Goal: Information Seeking & Learning: Learn about a topic

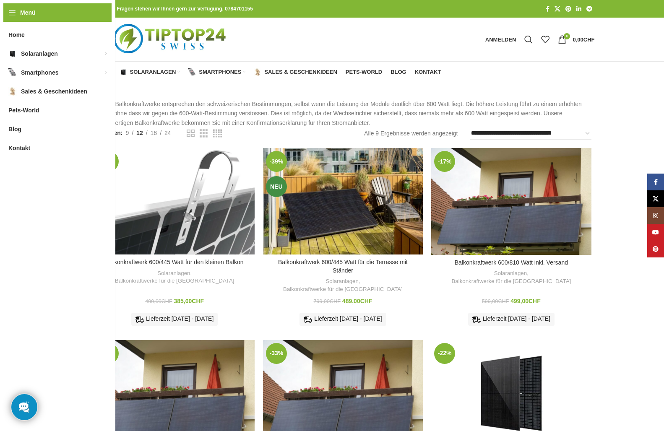
click at [182, 180] on div "Balkonkraftwerk 600/445 Watt für den kleinen Balkon" at bounding box center [185, 201] width 20 height 107
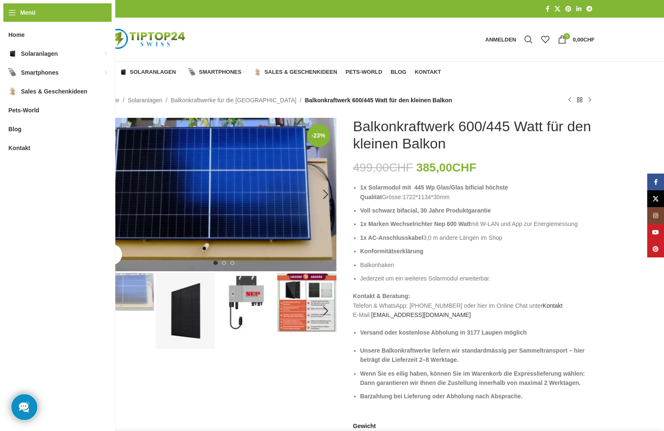
click at [240, 220] on img "1 / 8" at bounding box center [216, 195] width 242 height 154
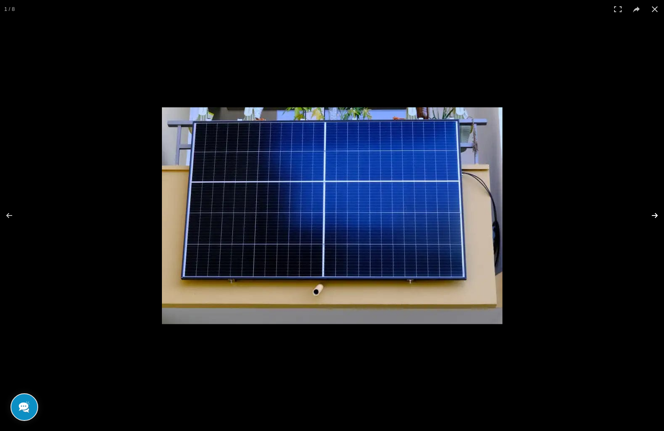
click at [657, 218] on button at bounding box center [649, 216] width 29 height 42
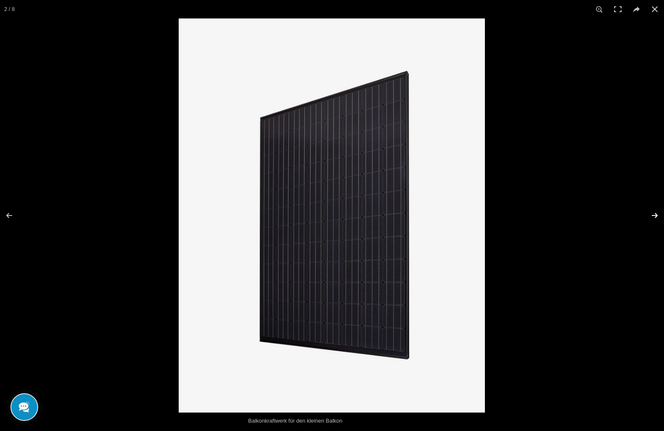
click at [657, 218] on button at bounding box center [649, 216] width 29 height 42
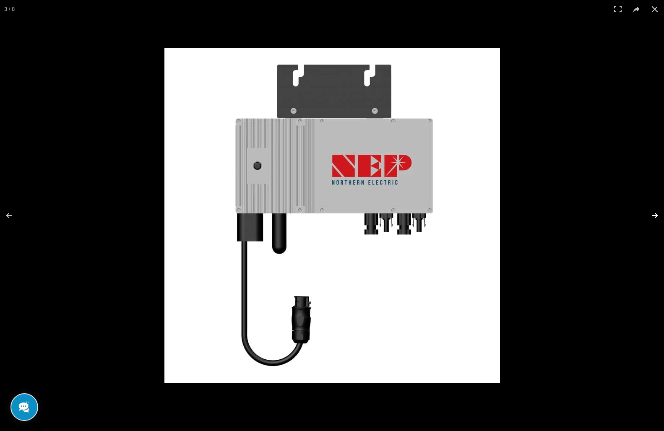
click at [657, 218] on button at bounding box center [649, 216] width 29 height 42
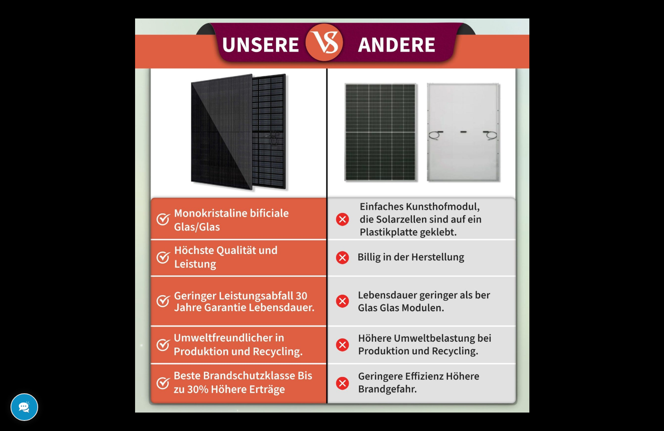
click at [657, 218] on button at bounding box center [649, 216] width 29 height 42
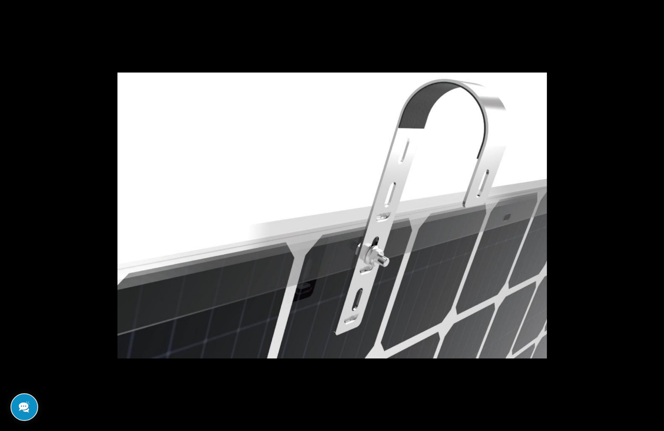
click at [657, 218] on button at bounding box center [649, 216] width 29 height 42
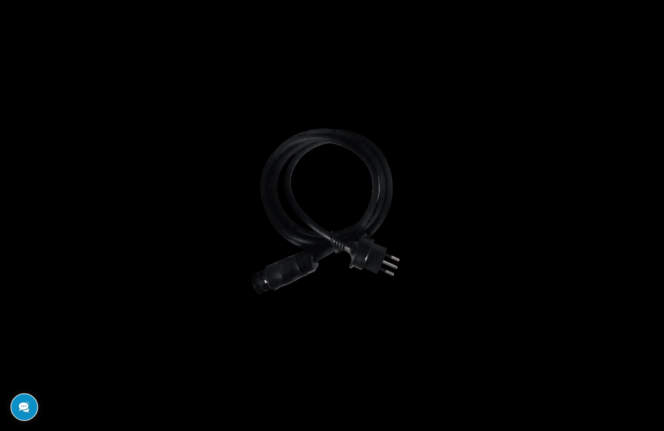
click at [657, 218] on button at bounding box center [649, 216] width 29 height 42
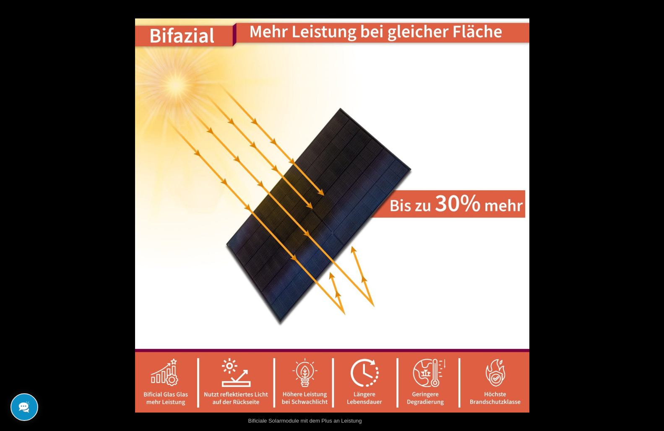
drag, startPoint x: 657, startPoint y: 218, endPoint x: 654, endPoint y: 221, distance: 4.5
click at [654, 221] on button at bounding box center [649, 216] width 29 height 42
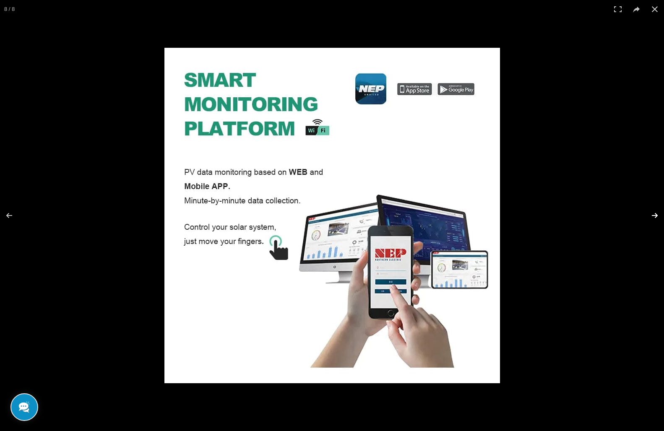
click at [654, 221] on button at bounding box center [649, 216] width 29 height 42
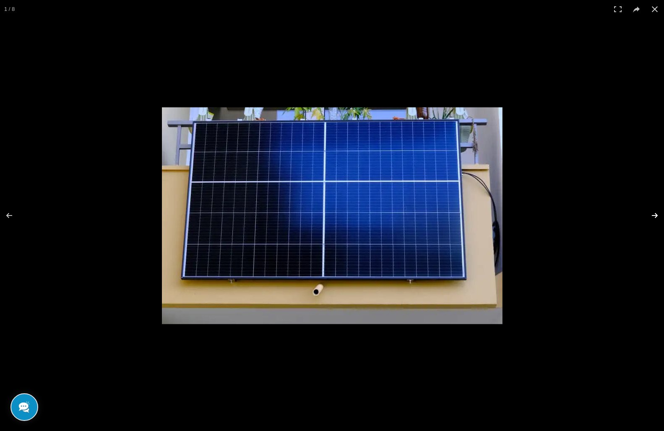
click at [654, 221] on button at bounding box center [649, 216] width 29 height 42
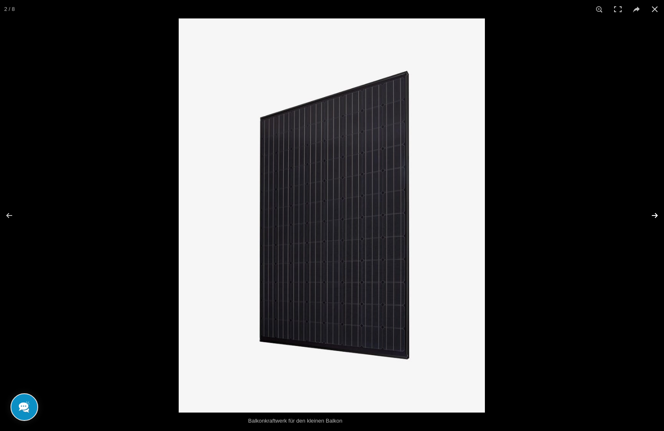
click at [654, 221] on button at bounding box center [649, 216] width 29 height 42
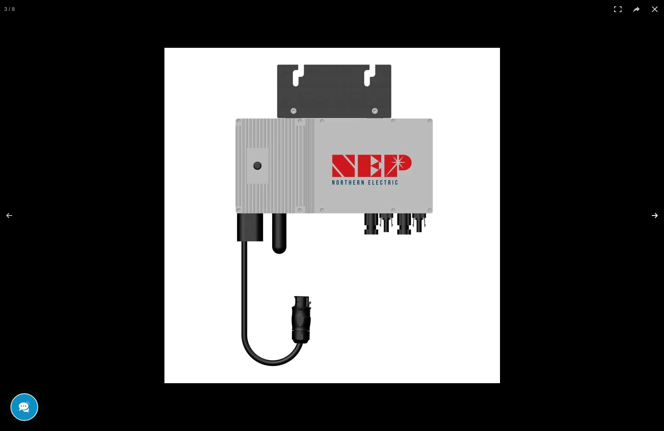
click at [654, 221] on button at bounding box center [649, 216] width 29 height 42
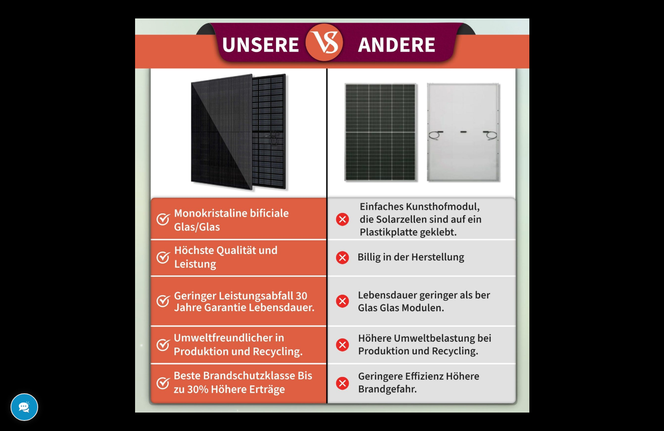
click at [654, 221] on button at bounding box center [649, 216] width 29 height 42
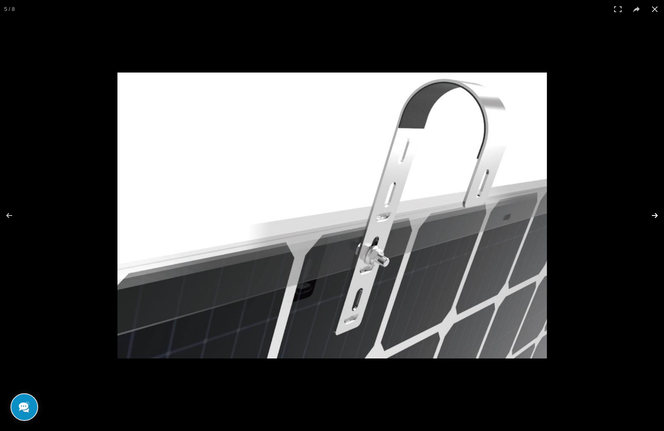
click at [652, 224] on button at bounding box center [649, 216] width 29 height 42
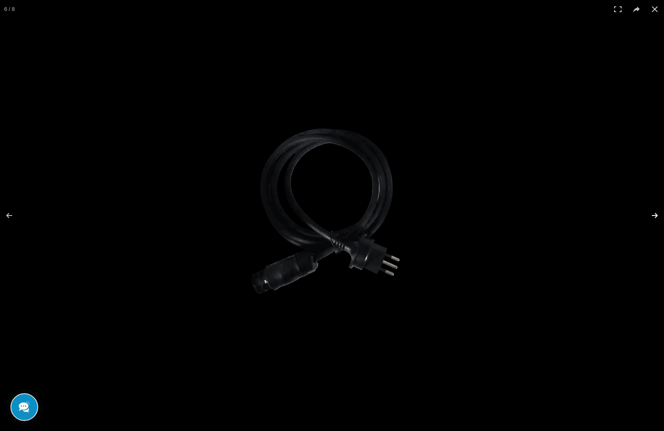
click at [654, 217] on button at bounding box center [649, 216] width 29 height 42
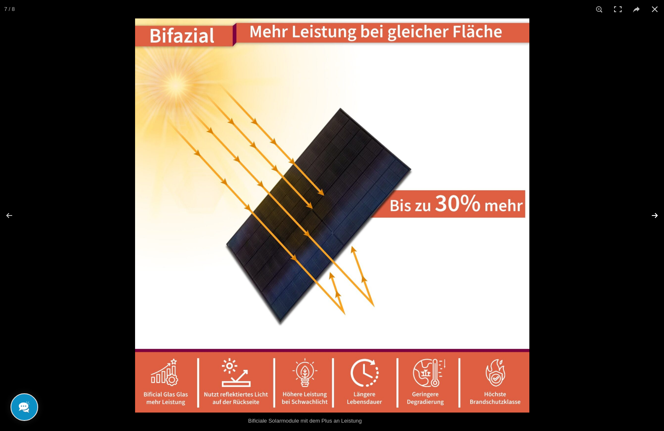
click at [654, 217] on button at bounding box center [649, 216] width 29 height 42
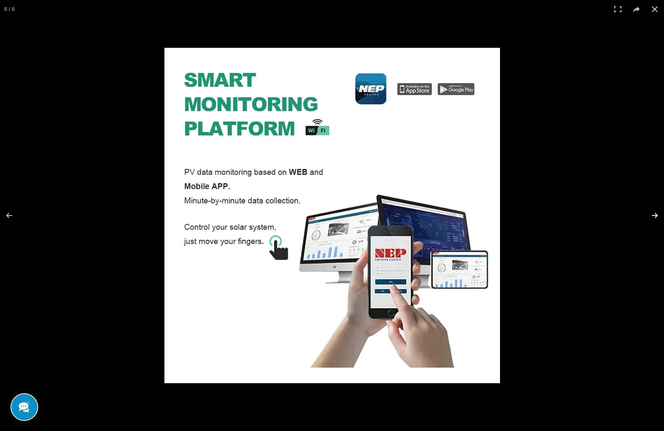
click at [654, 217] on button at bounding box center [649, 216] width 29 height 42
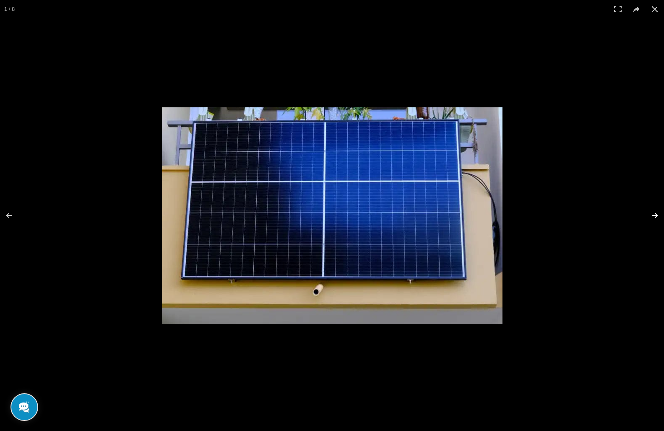
click at [654, 217] on button at bounding box center [649, 216] width 29 height 42
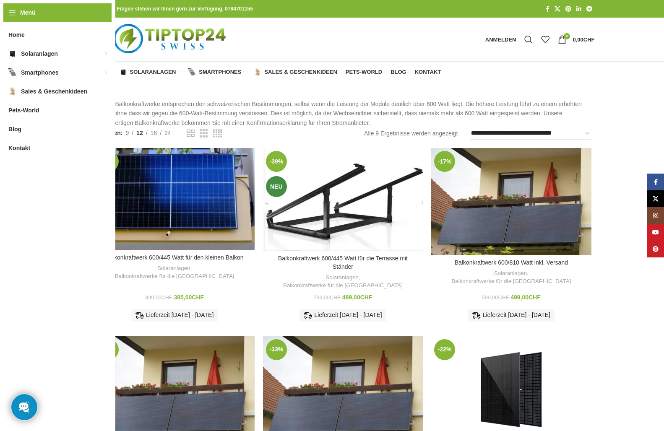
click at [299, 208] on div "Balkonkraftwerk 600/445 Watt für die Terrasse mit Ständer" at bounding box center [293, 199] width 20 height 103
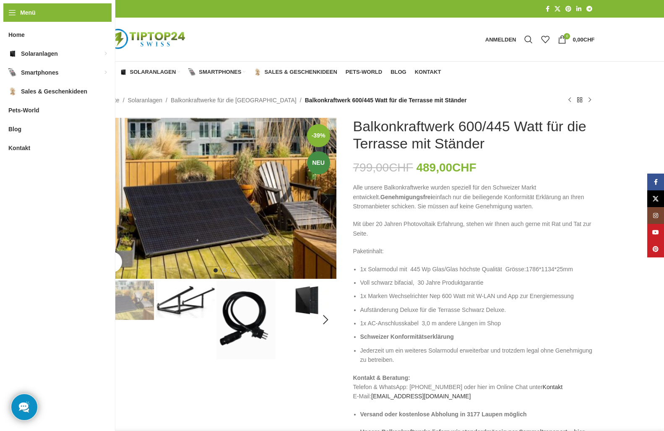
click at [185, 225] on img "1 / 8" at bounding box center [216, 198] width 242 height 161
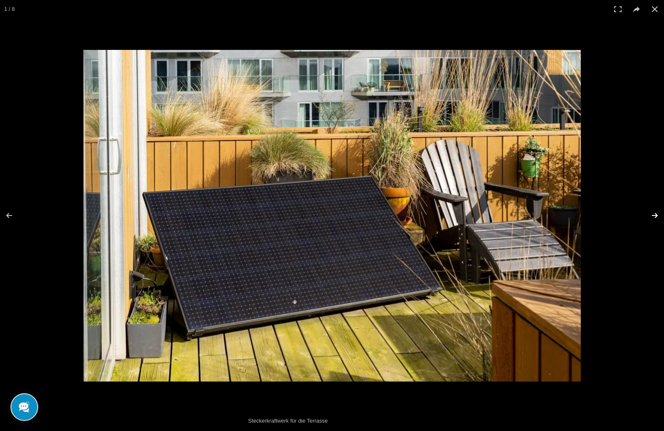
click at [655, 219] on button at bounding box center [649, 216] width 29 height 42
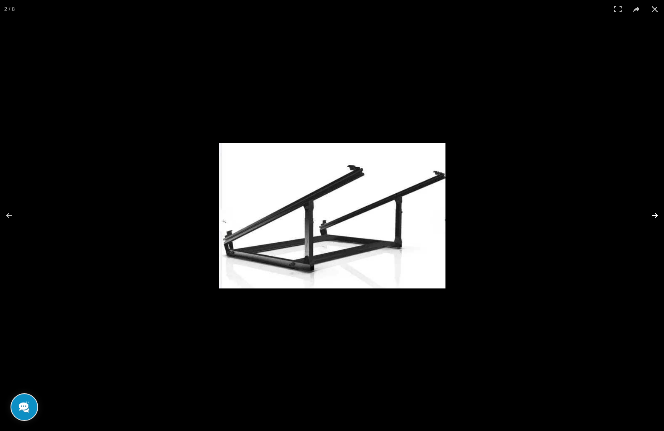
click at [655, 219] on button at bounding box center [649, 216] width 29 height 42
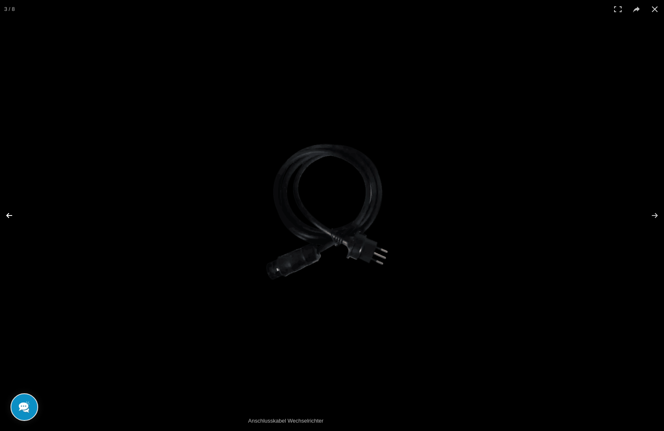
click at [10, 218] on button at bounding box center [14, 216] width 29 height 42
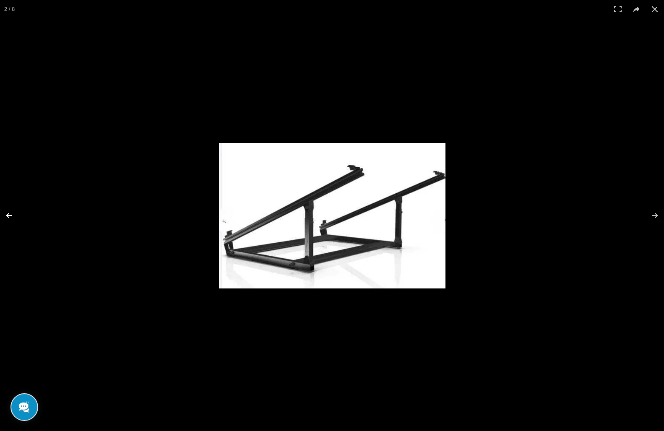
click at [12, 217] on button at bounding box center [14, 216] width 29 height 42
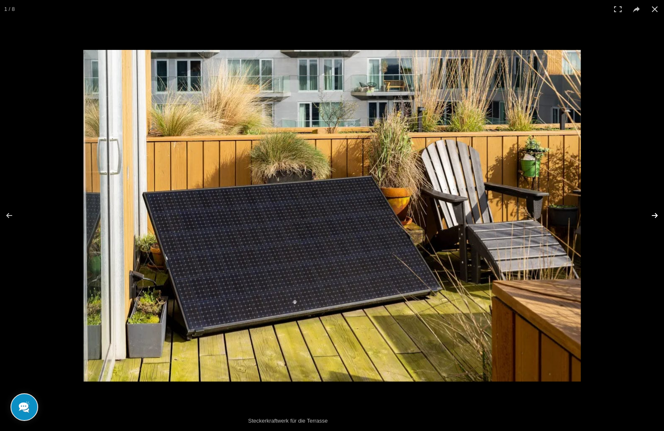
click at [655, 214] on button at bounding box center [649, 216] width 29 height 42
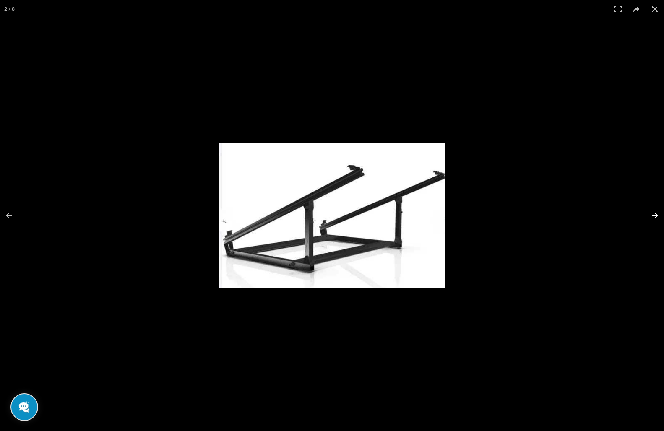
click at [655, 214] on button at bounding box center [649, 216] width 29 height 42
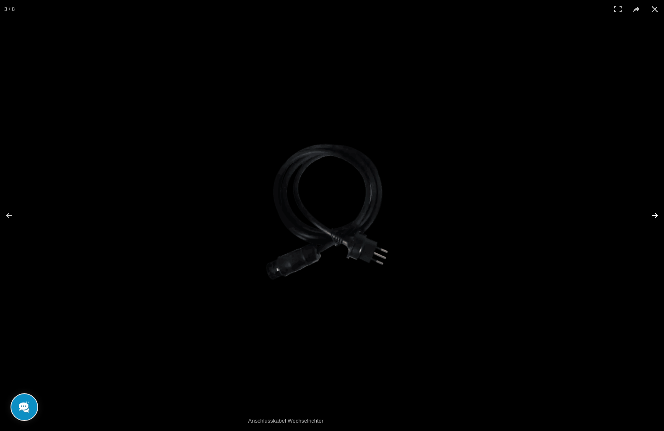
click at [655, 214] on button at bounding box center [649, 216] width 29 height 42
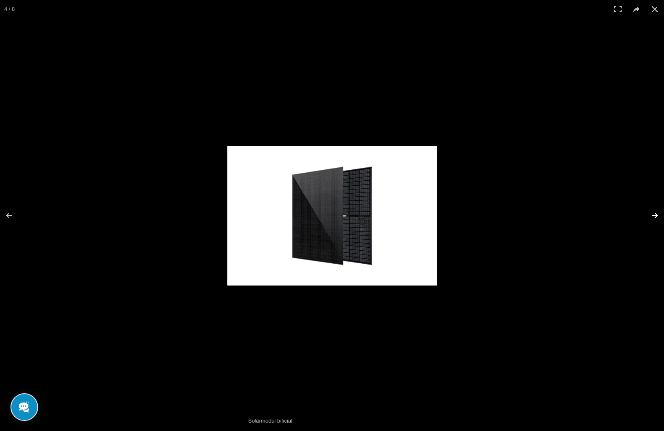
click at [655, 215] on button at bounding box center [649, 216] width 29 height 42
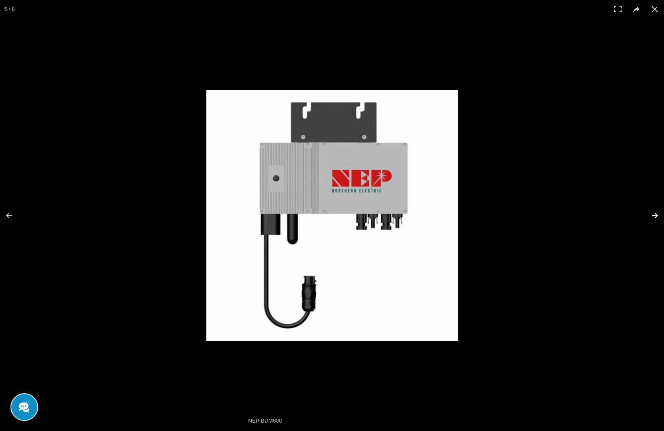
click at [653, 216] on button at bounding box center [649, 216] width 29 height 42
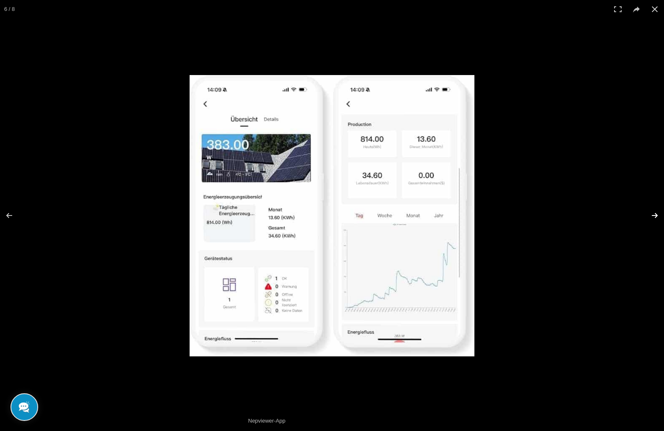
click at [652, 212] on button at bounding box center [649, 216] width 29 height 42
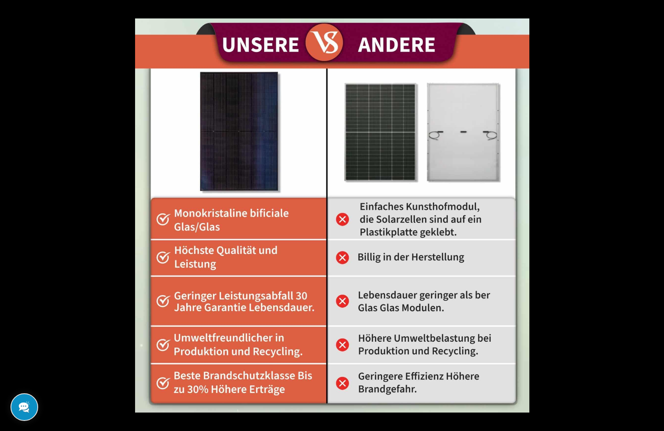
click at [652, 212] on button at bounding box center [649, 216] width 29 height 42
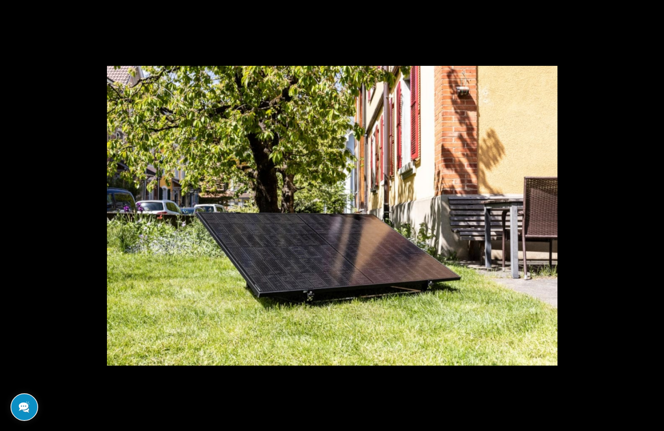
click at [652, 212] on button at bounding box center [649, 216] width 29 height 42
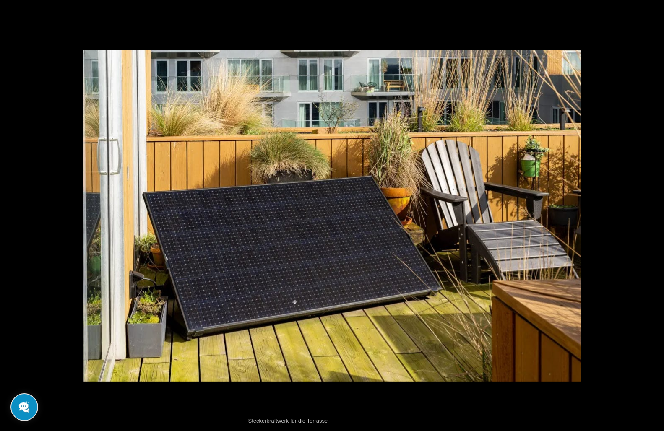
click at [652, 212] on button at bounding box center [649, 216] width 29 height 42
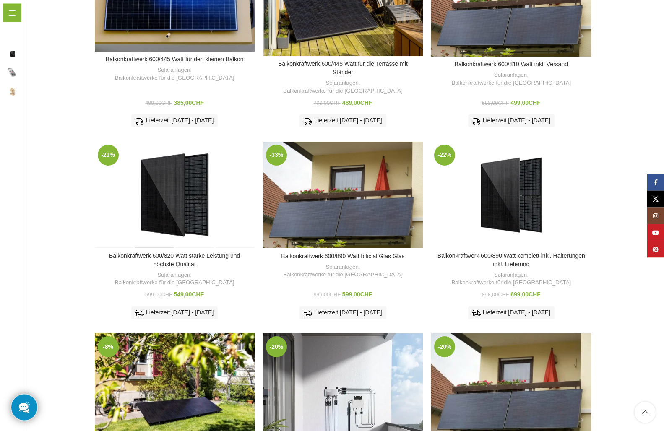
scroll to position [198, 0]
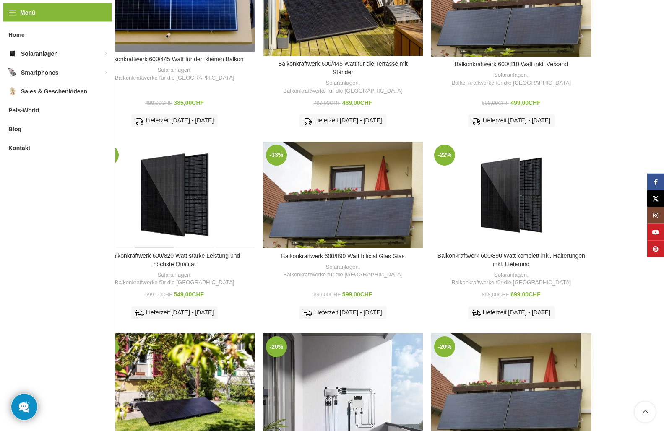
click at [172, 217] on div "Balkonkraftwerk 600/820 Watt starke Leistung und höchste Qualität" at bounding box center [155, 195] width 40 height 107
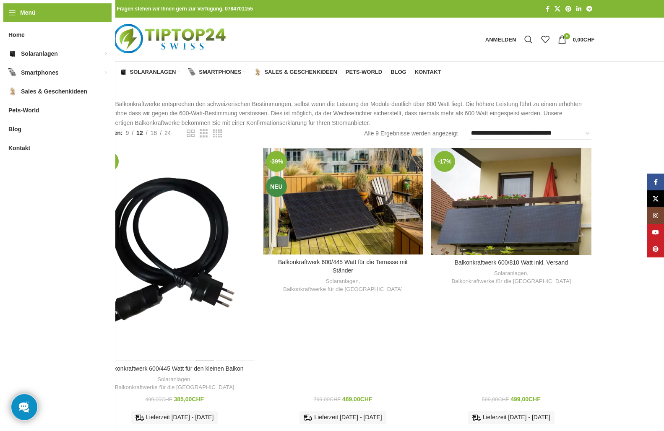
click at [209, 173] on div "Balkonkraftwerk 600/445 Watt für den kleinen Balkon" at bounding box center [205, 254] width 20 height 213
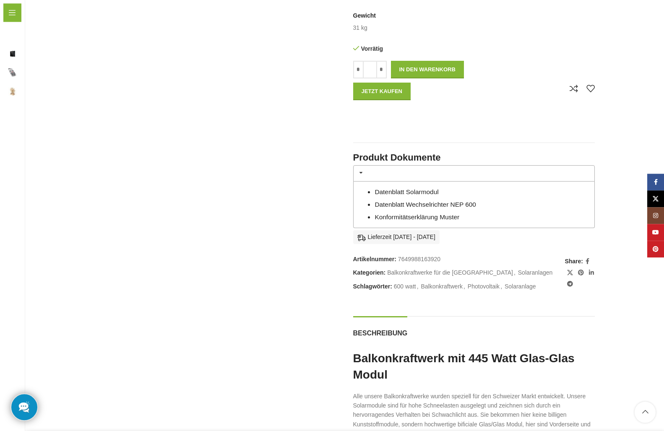
scroll to position [425, 0]
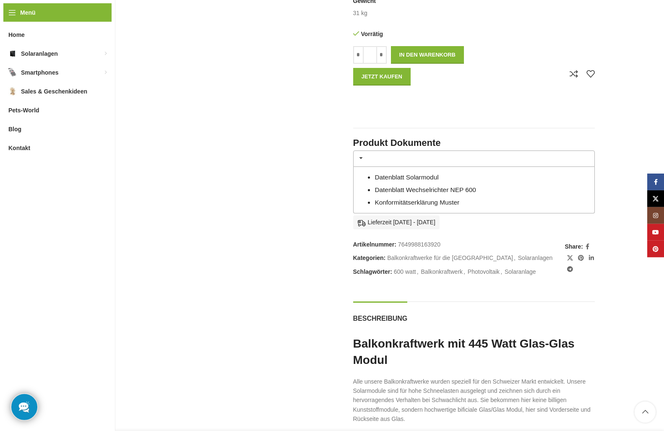
click at [415, 181] on link "Datenblatt Solarmodul" at bounding box center [407, 177] width 64 height 7
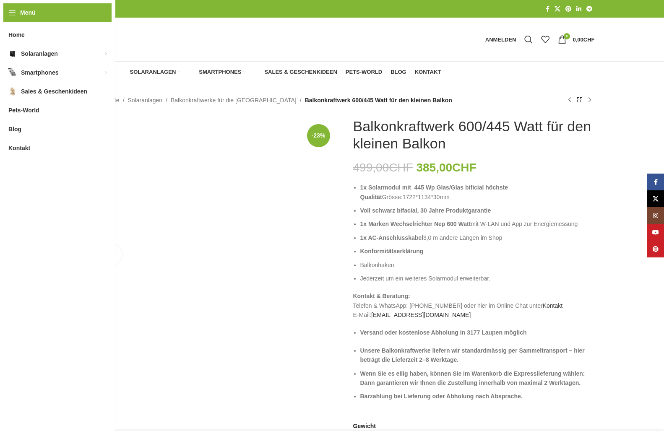
scroll to position [425, 0]
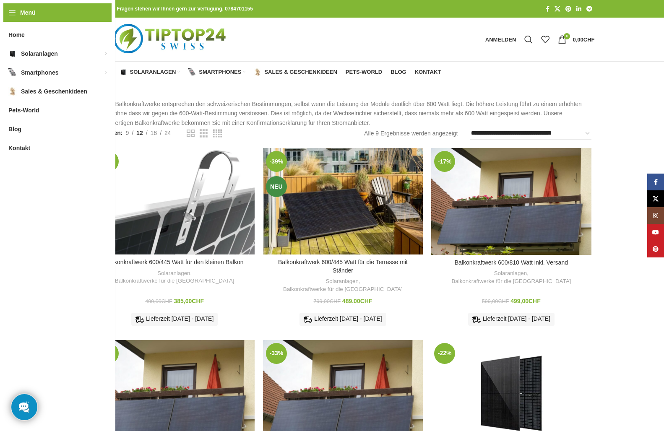
click at [192, 209] on div "Balkonkraftwerk 600/445 Watt für den kleinen Balkon" at bounding box center [185, 201] width 20 height 107
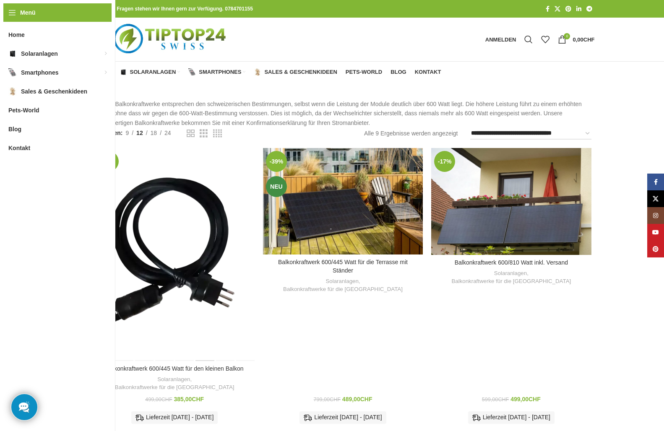
click at [195, 189] on div "Balkonkraftwerk 600/445 Watt für den kleinen Balkon" at bounding box center [205, 254] width 20 height 213
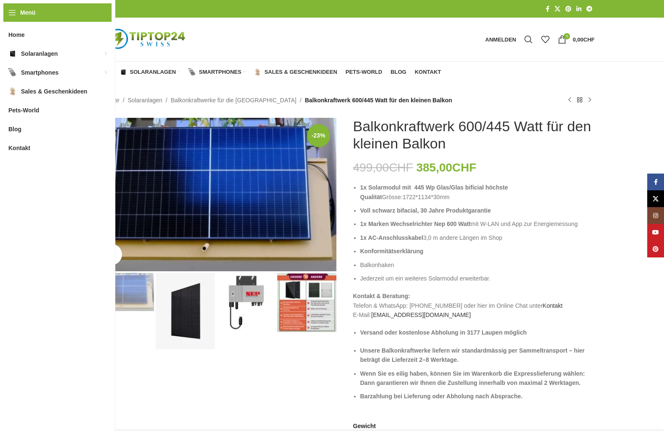
click at [211, 184] on img at bounding box center [216, 195] width 242 height 154
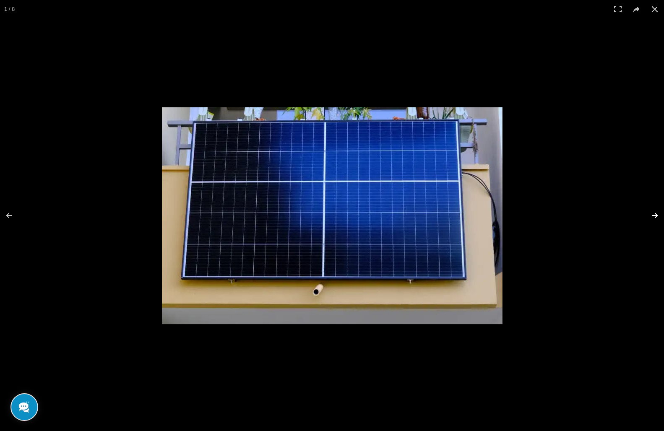
click at [654, 216] on button at bounding box center [649, 216] width 29 height 42
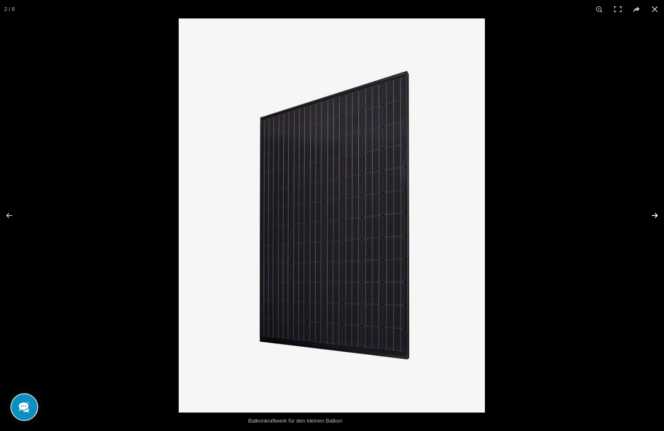
click at [654, 216] on button at bounding box center [649, 216] width 29 height 42
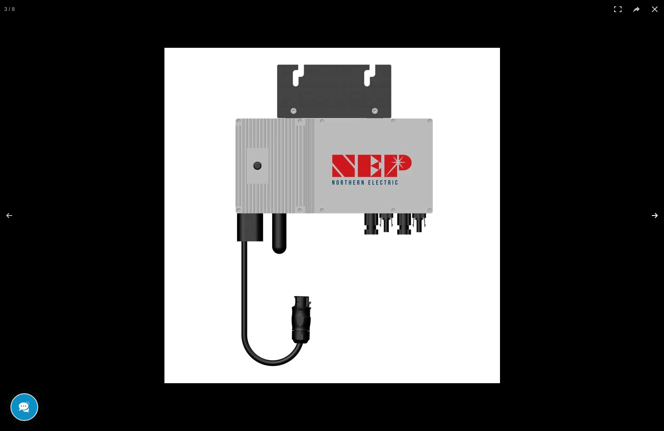
click at [654, 216] on button at bounding box center [649, 216] width 29 height 42
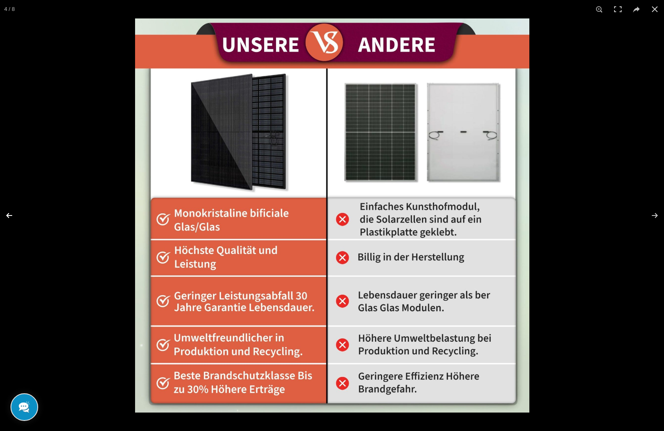
click at [10, 213] on button at bounding box center [14, 216] width 29 height 42
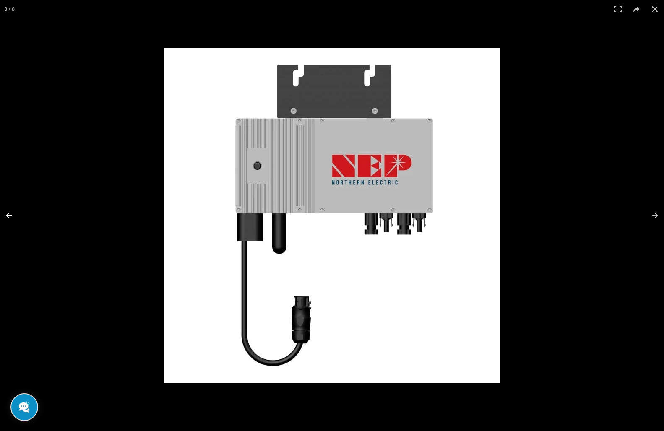
click at [10, 213] on button at bounding box center [14, 216] width 29 height 42
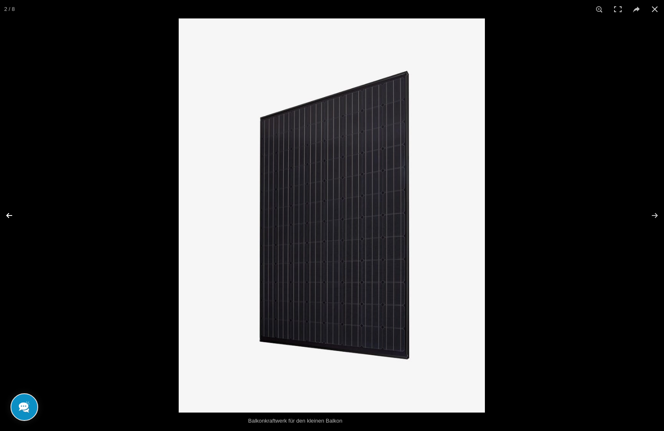
click at [11, 213] on button at bounding box center [14, 216] width 29 height 42
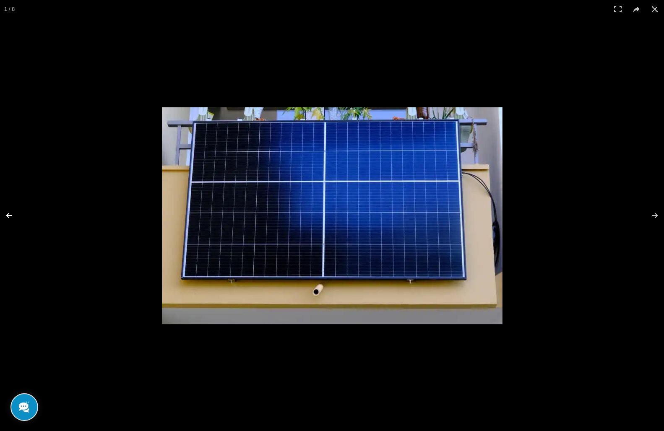
click at [15, 213] on button at bounding box center [14, 216] width 29 height 42
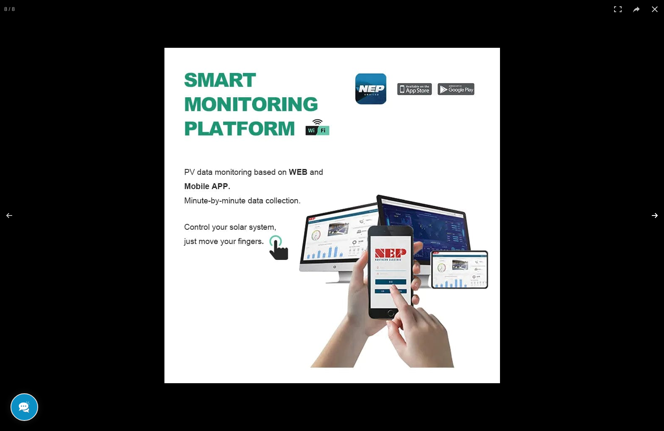
click at [657, 216] on button at bounding box center [649, 216] width 29 height 42
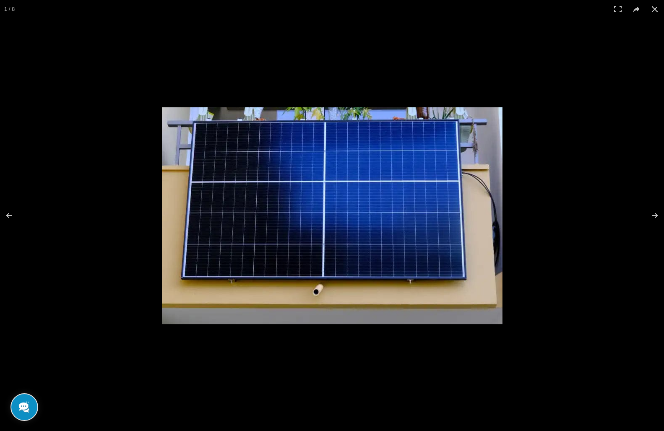
click at [358, 221] on img at bounding box center [332, 215] width 341 height 217
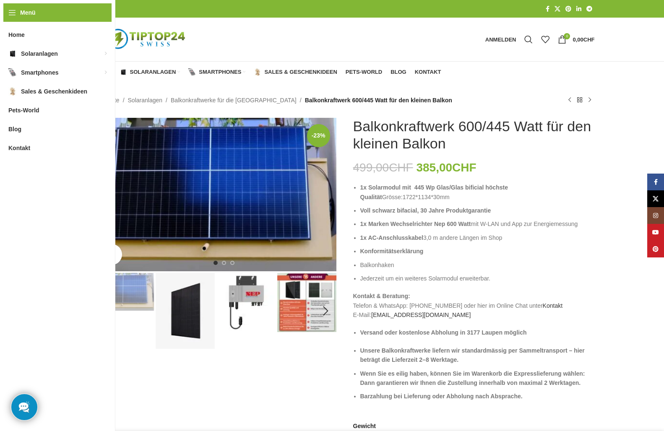
click at [394, 255] on b "Konformitätserklärung" at bounding box center [391, 251] width 63 height 7
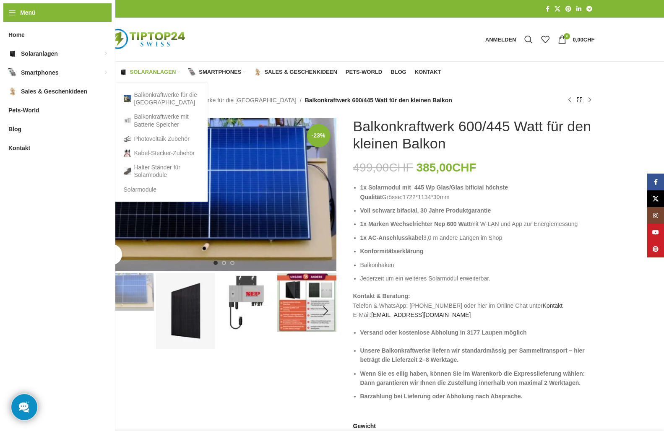
click at [154, 73] on span "Solaranlagen" at bounding box center [153, 72] width 46 height 7
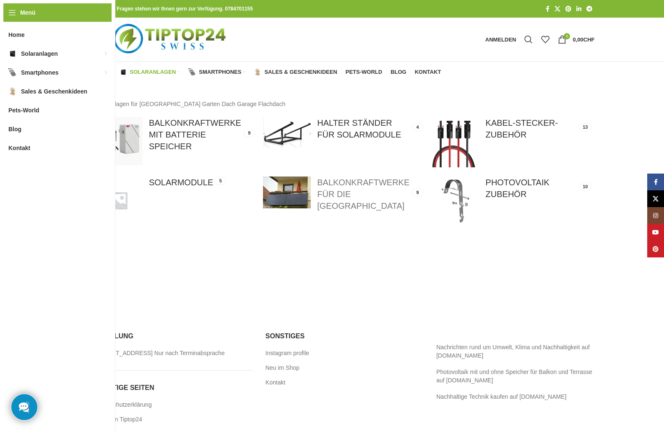
click at [297, 202] on link at bounding box center [343, 194] width 160 height 35
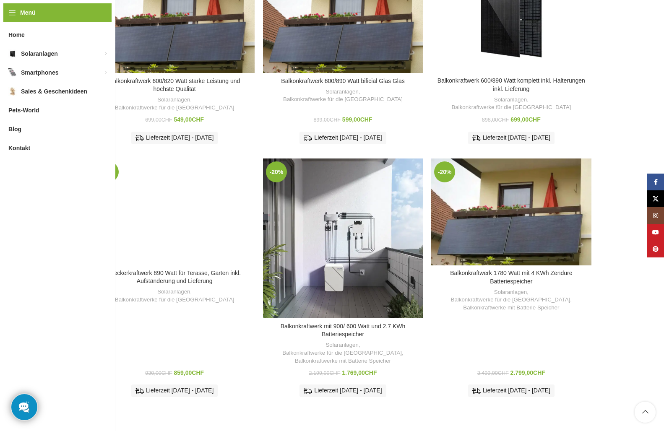
scroll to position [373, 0]
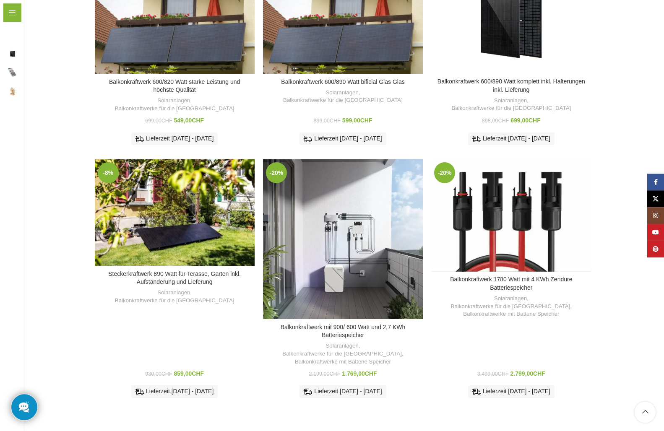
click at [501, 210] on div "Balkonkraftwerk 1780 Watt mit 4 KWh Zendure Batteriespeicher" at bounding box center [512, 215] width 32 height 112
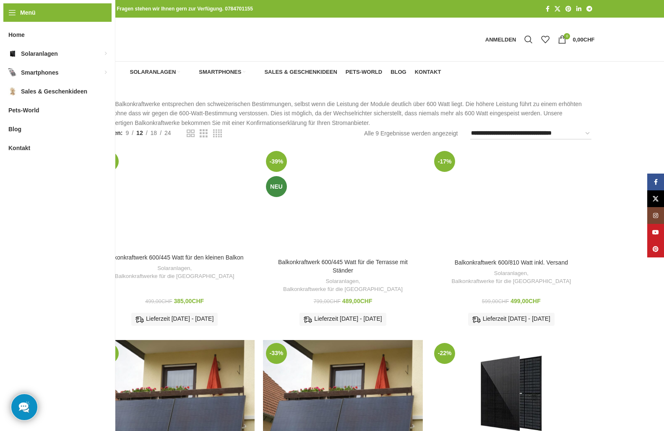
scroll to position [373, 0]
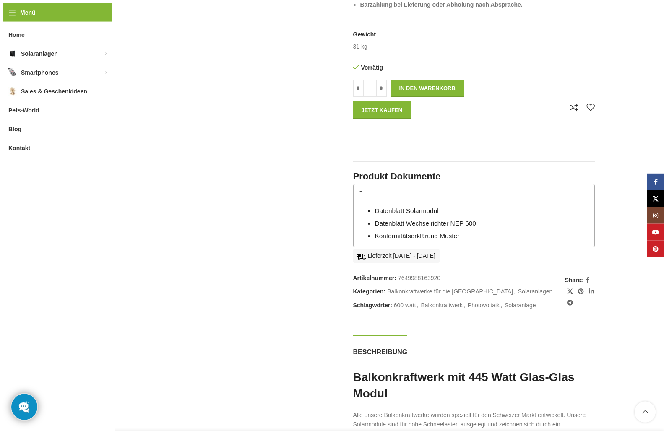
scroll to position [394, 0]
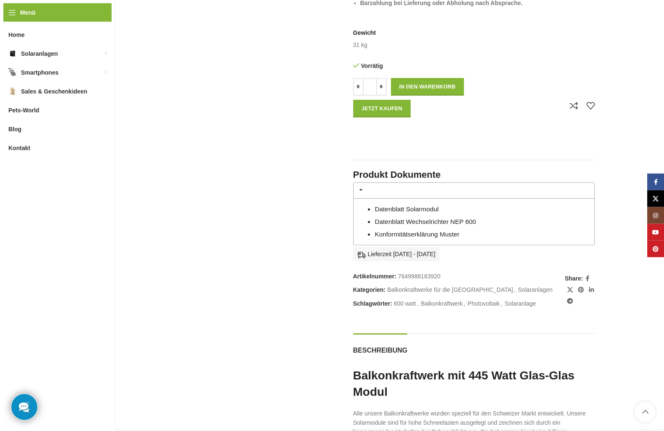
click at [424, 213] on link "Datenblatt Solarmodul" at bounding box center [407, 209] width 64 height 7
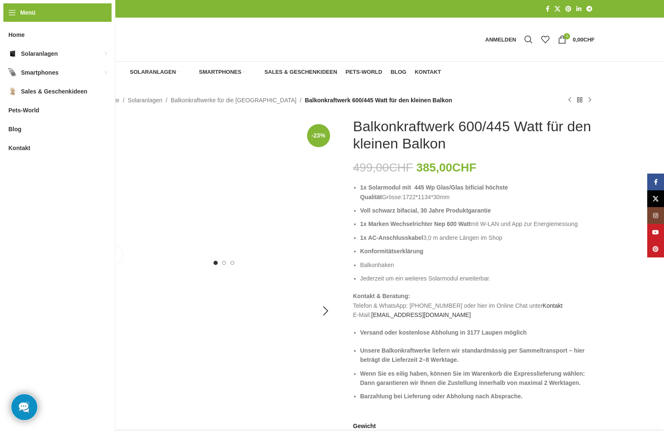
scroll to position [394, 0]
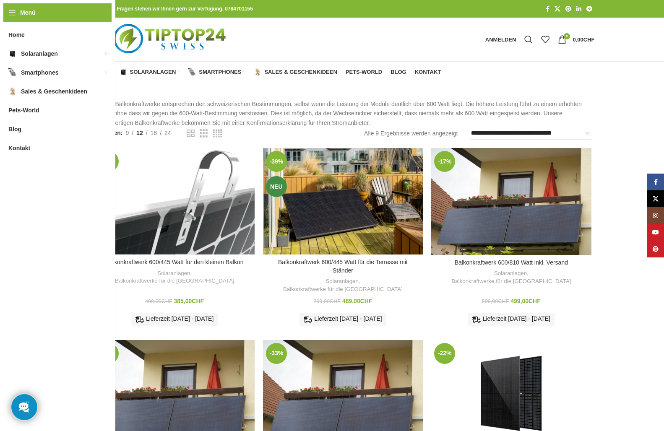
click at [188, 190] on div "Balkonkraftwerk 600/445 Watt für den kleinen Balkon" at bounding box center [185, 201] width 20 height 107
